Goal: Check status: Check status

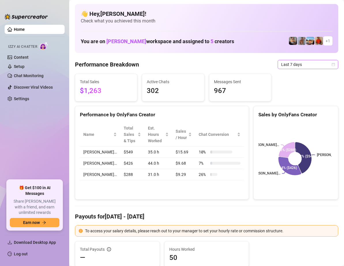
click at [331, 66] on icon "calendar" at bounding box center [332, 64] width 3 height 3
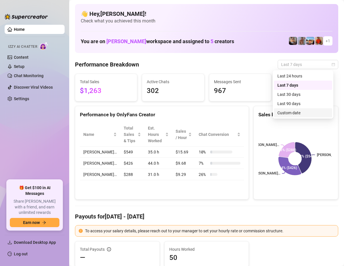
click at [298, 113] on div "Custom date" at bounding box center [302, 113] width 51 height 6
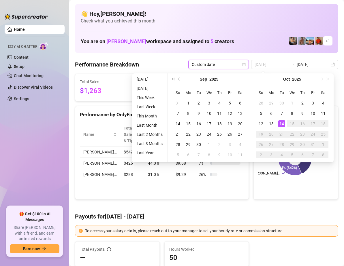
type input "[DATE]"
click at [281, 123] on div "14" at bounding box center [281, 123] width 7 height 7
click at [281, 122] on div "14" at bounding box center [281, 123] width 7 height 7
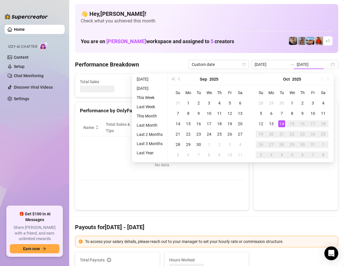
type input "[DATE]"
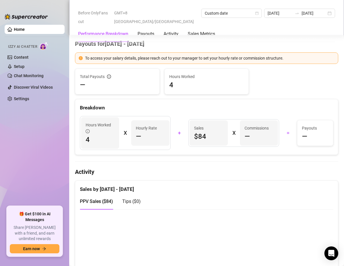
scroll to position [29, 0]
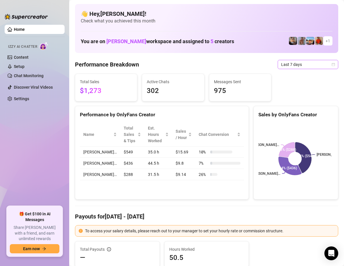
click at [331, 65] on icon "calendar" at bounding box center [332, 64] width 3 height 3
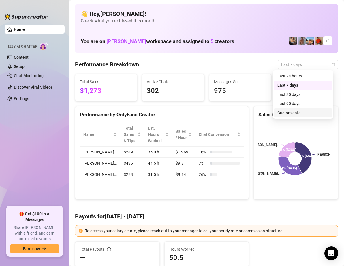
click at [297, 112] on div "Custom date" at bounding box center [302, 113] width 51 height 6
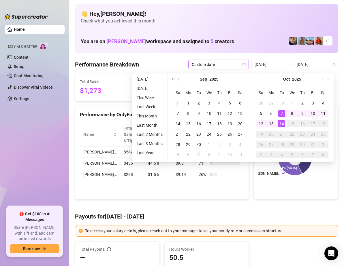
type input "[DATE]"
click at [282, 125] on div "14" at bounding box center [281, 123] width 7 height 7
click at [282, 123] on div "14" at bounding box center [281, 123] width 7 height 7
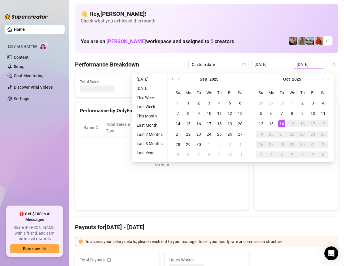
type input "[DATE]"
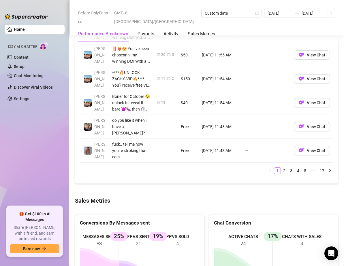
scroll to position [778, 0]
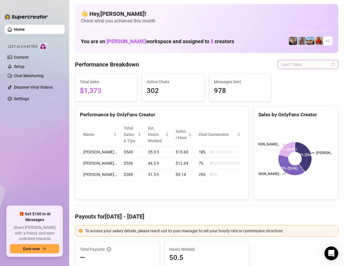
click at [324, 65] on span "Last 7 days" at bounding box center [308, 64] width 54 height 9
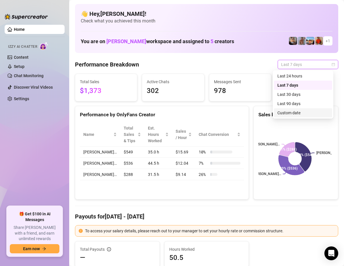
click at [295, 111] on div "Custom date" at bounding box center [302, 113] width 51 height 6
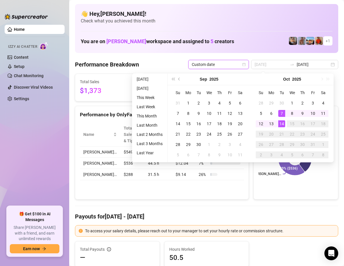
type input "[DATE]"
click at [281, 119] on td "14" at bounding box center [281, 124] width 10 height 10
click at [281, 120] on td "14" at bounding box center [281, 124] width 10 height 10
type input "[DATE]"
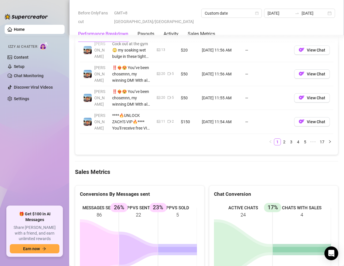
scroll to position [749, 0]
